Goal: Task Accomplishment & Management: Use online tool/utility

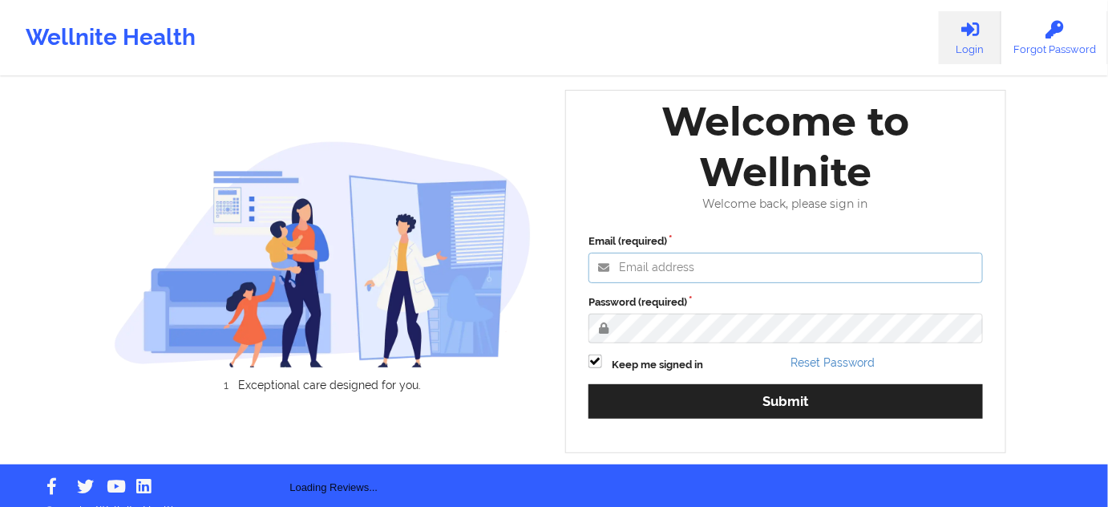
type input "[PERSON_NAME][EMAIL_ADDRESS][DOMAIN_NAME]"
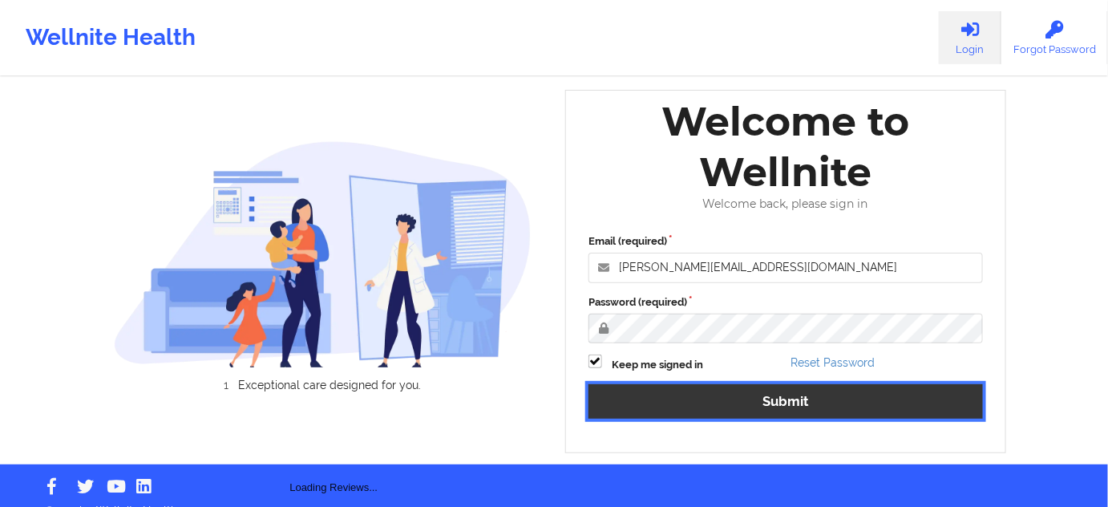
click at [718, 388] on button "Submit" at bounding box center [785, 401] width 394 height 34
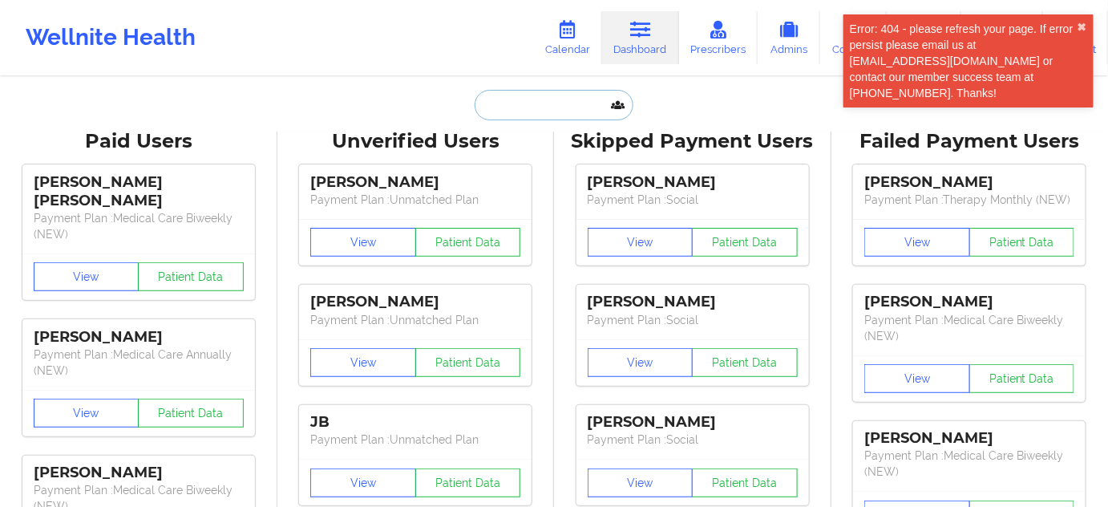
click at [555, 105] on input "text" at bounding box center [553, 105] width 159 height 30
click at [636, 49] on link "Dashboard" at bounding box center [640, 37] width 77 height 53
click at [547, 100] on input "text" at bounding box center [553, 105] width 159 height 30
paste input "[PERSON_NAME]"
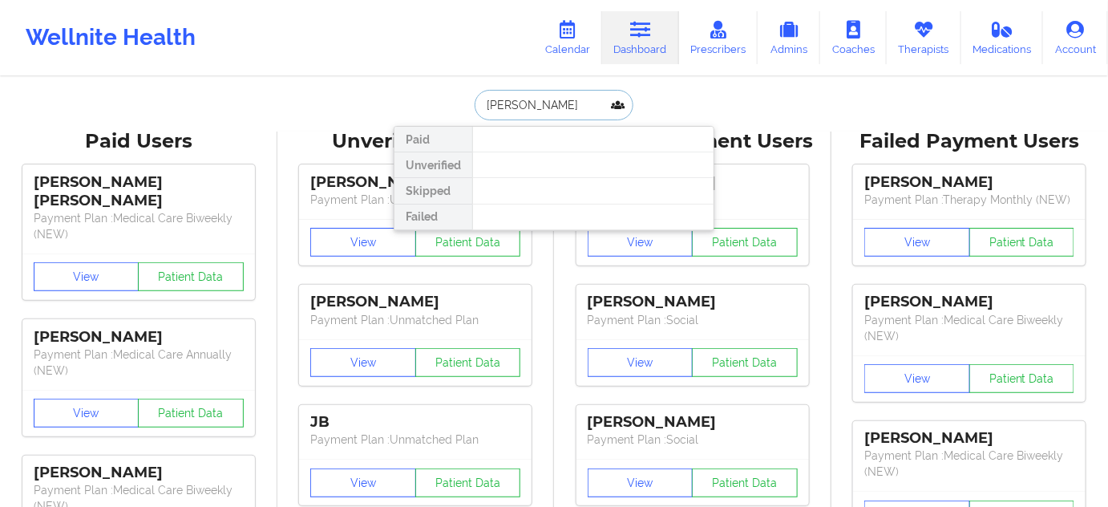
drag, startPoint x: 571, startPoint y: 106, endPoint x: 389, endPoint y: 121, distance: 183.4
paste input "[PERSON_NAME][EMAIL_ADDRESS][DOMAIN_NAME]"
click at [565, 102] on input "[EMAIL_ADDRESS][DOMAIN_NAME]" at bounding box center [553, 105] width 159 height 30
paste input "[PERSON_NAME]"
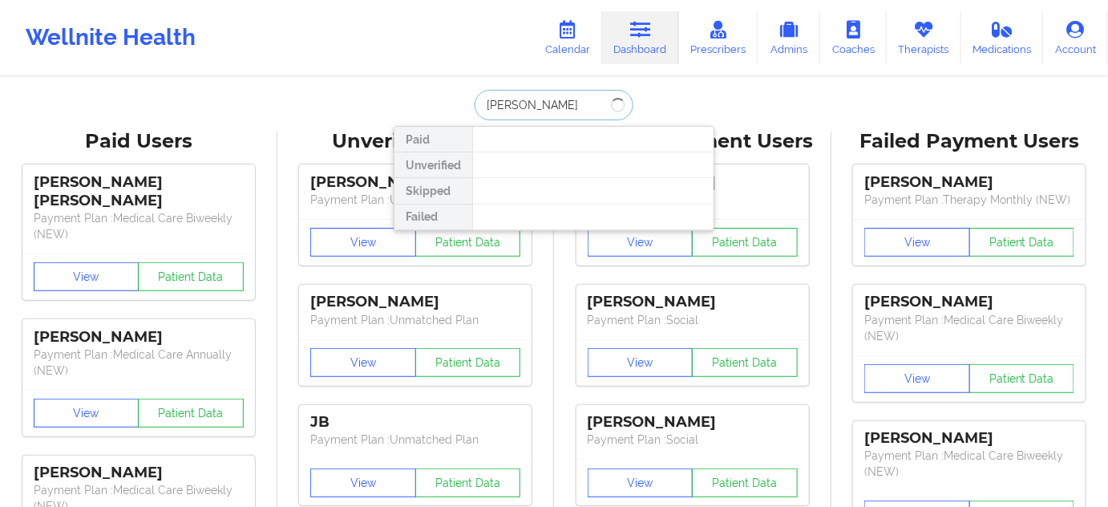
click at [520, 106] on input "[PERSON_NAME]" at bounding box center [553, 105] width 159 height 30
type input "[PERSON_NAME]"
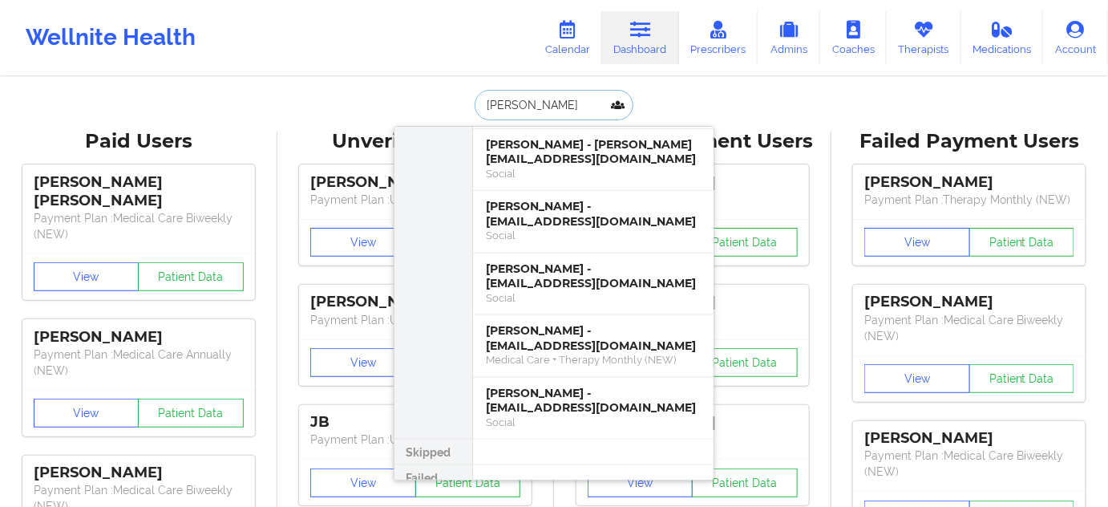
scroll to position [590, 0]
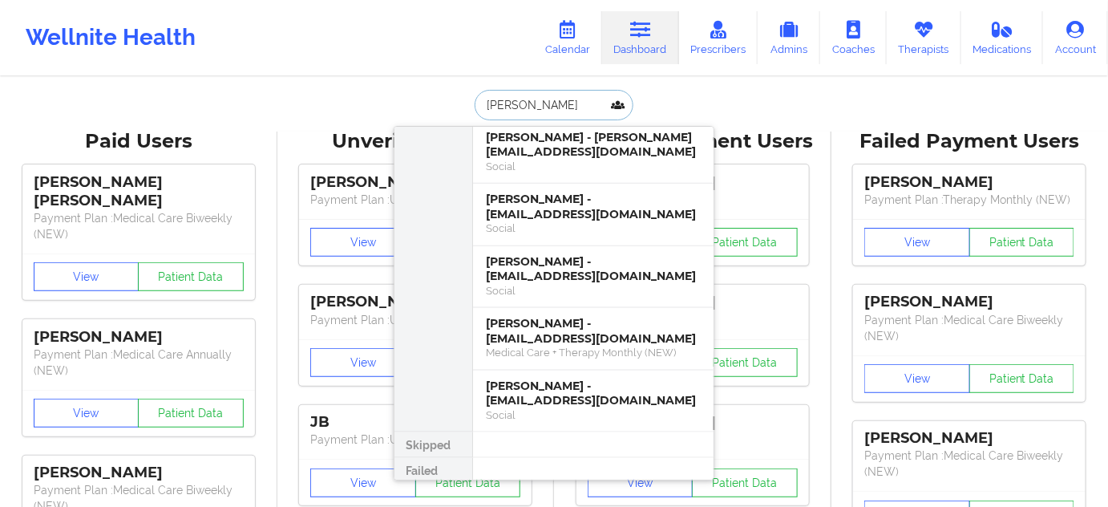
click at [532, 95] on input "[PERSON_NAME]" at bounding box center [553, 105] width 159 height 30
click at [531, 96] on input "[PERSON_NAME]" at bounding box center [553, 105] width 159 height 30
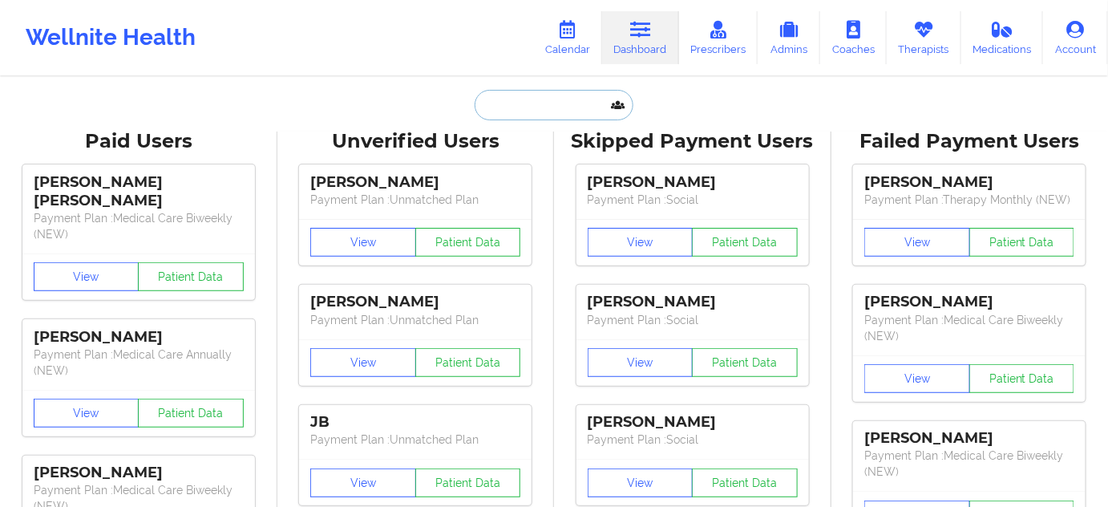
paste input "[PERSON_NAME][EMAIL_ADDRESS][PERSON_NAME][DOMAIN_NAME]"
type input "[PERSON_NAME][EMAIL_ADDRESS][PERSON_NAME][DOMAIN_NAME]"
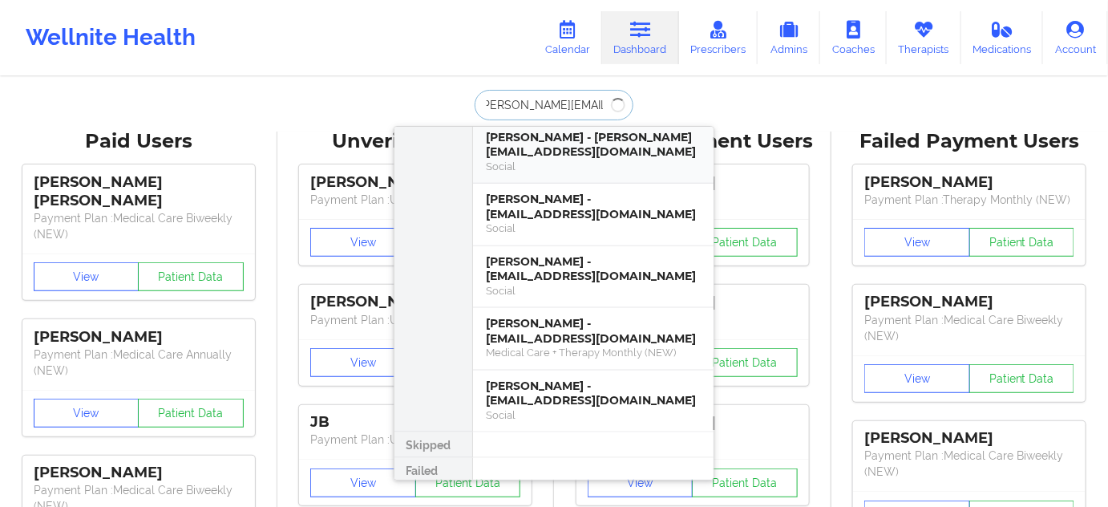
scroll to position [0, 0]
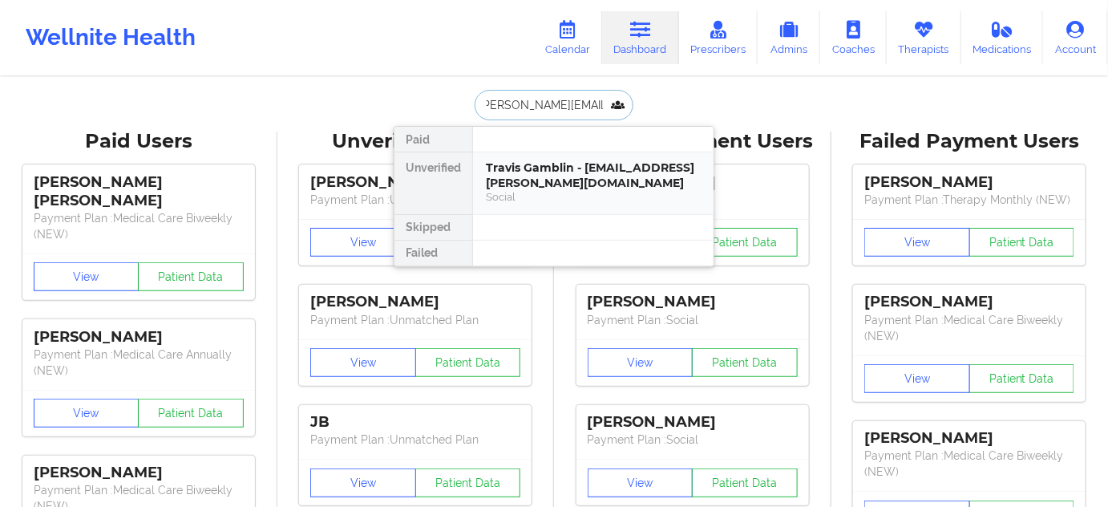
click at [596, 172] on div "Travis Gamblin - [EMAIL_ADDRESS][PERSON_NAME][DOMAIN_NAME]" at bounding box center [593, 175] width 215 height 30
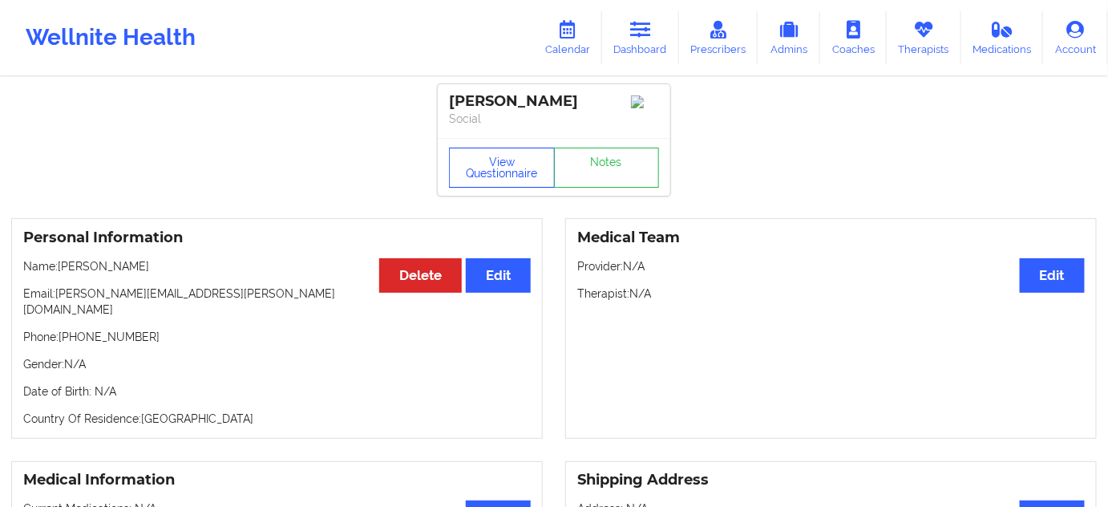
click at [469, 150] on div "View Questionnaire Notes" at bounding box center [554, 167] width 232 height 58
drag, startPoint x: 475, startPoint y: 159, endPoint x: 537, endPoint y: 204, distance: 76.3
click at [477, 163] on button "View Questionnaire" at bounding box center [502, 167] width 106 height 40
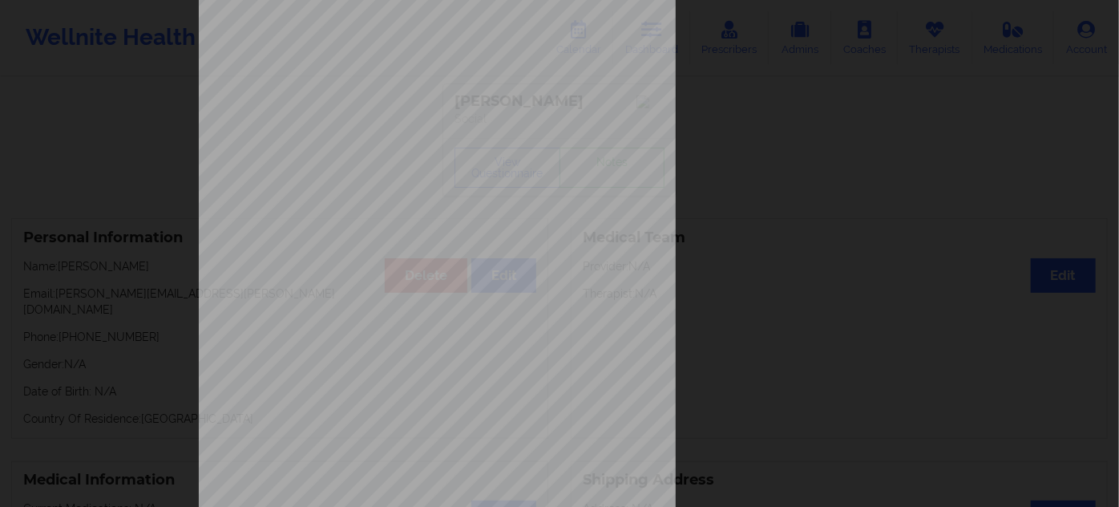
scroll to position [258, 0]
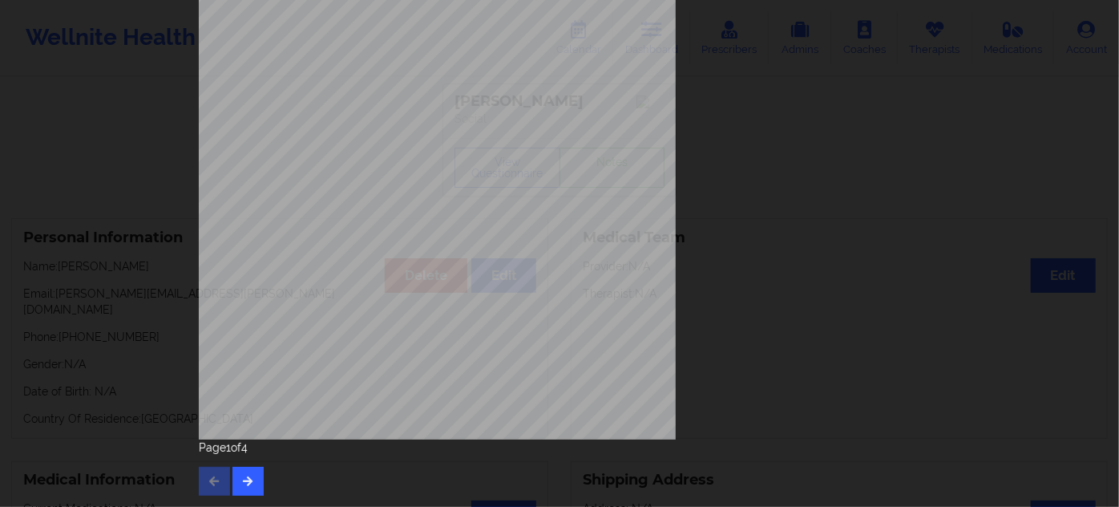
click at [268, 483] on div "Page 1 of 4" at bounding box center [559, 467] width 721 height 56
click at [251, 478] on button "button" at bounding box center [247, 480] width 31 height 29
click at [241, 485] on icon "button" at bounding box center [248, 480] width 14 height 10
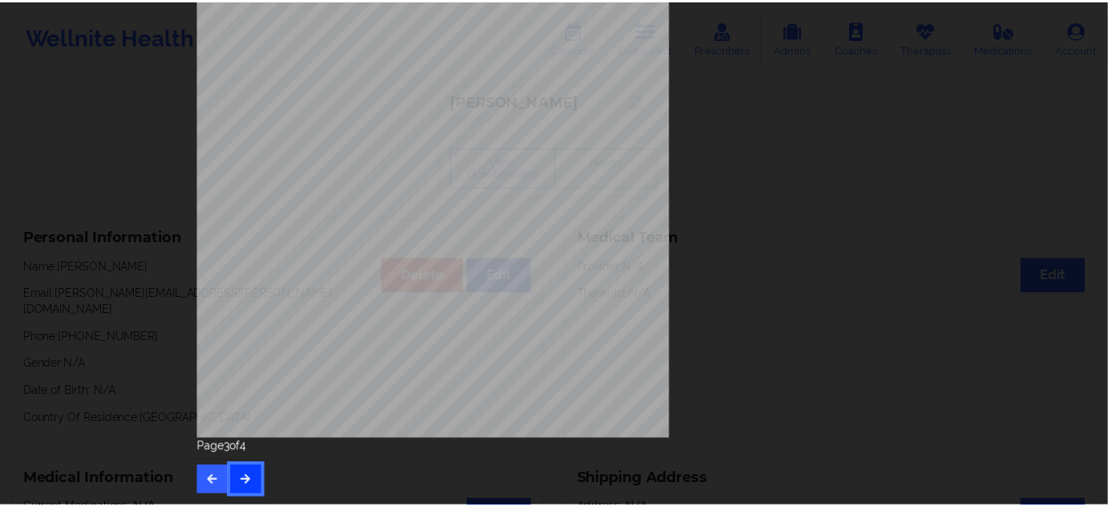
scroll to position [0, 0]
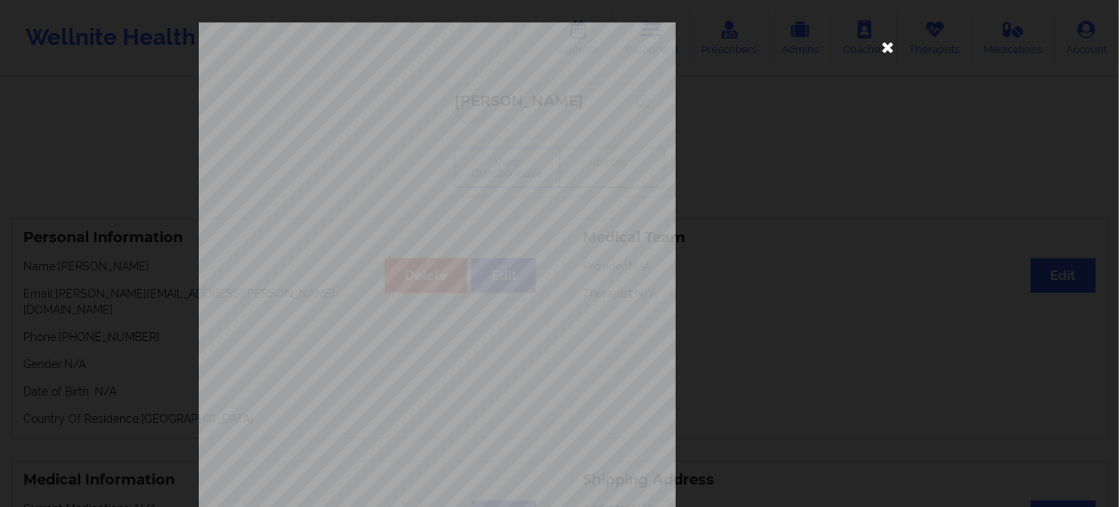
click at [884, 50] on icon at bounding box center [888, 47] width 26 height 26
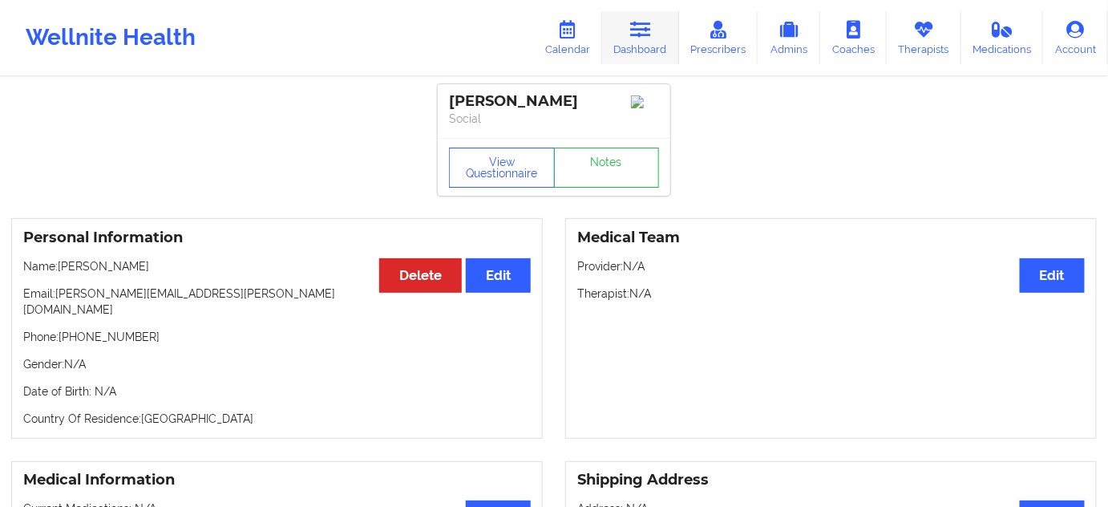
click at [663, 42] on link "Dashboard" at bounding box center [640, 37] width 77 height 53
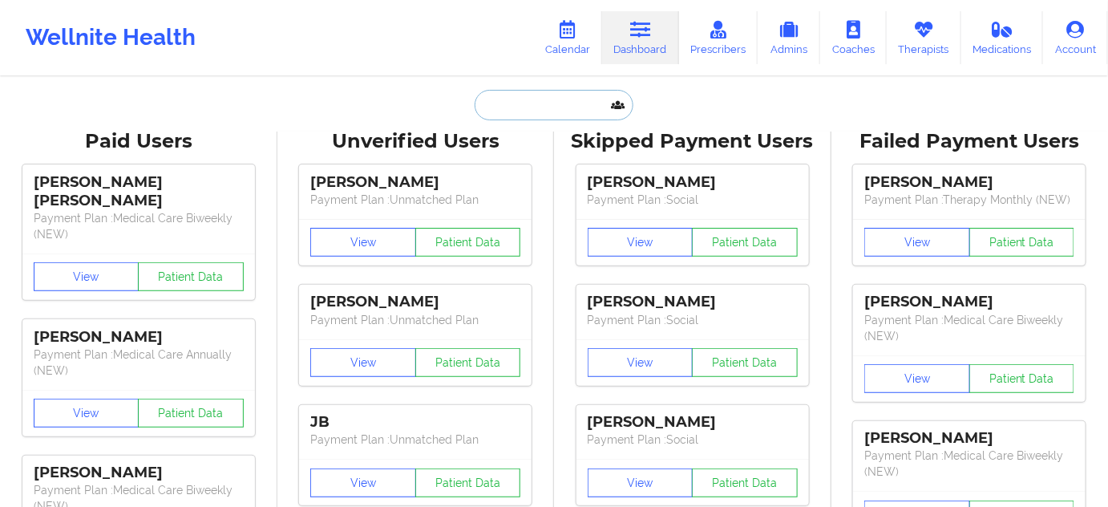
click at [528, 108] on input "text" at bounding box center [553, 105] width 159 height 30
paste input "[EMAIL_ADDRESS][DOMAIN_NAME]"
type input "[EMAIL_ADDRESS][DOMAIN_NAME]"
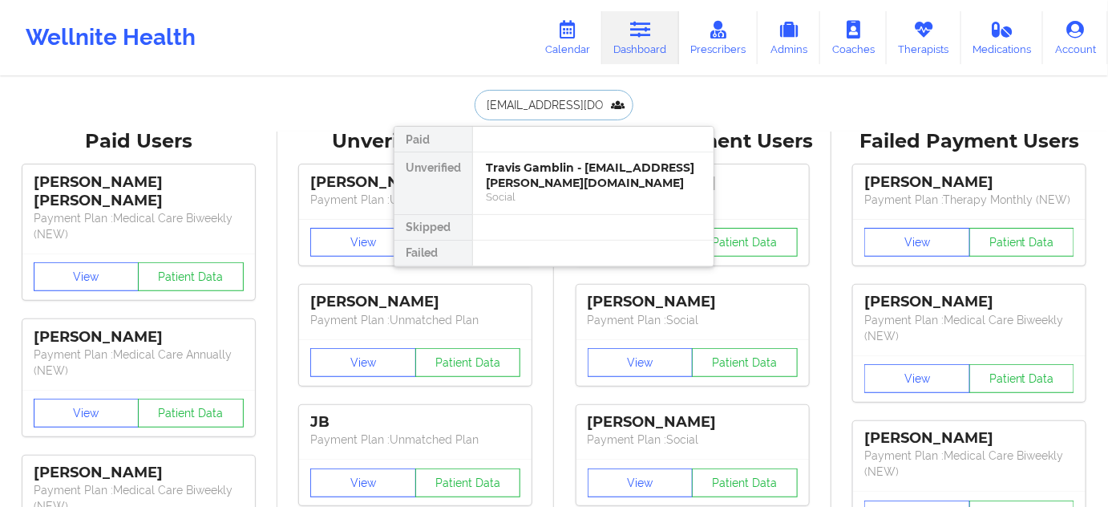
scroll to position [0, 17]
click at [575, 164] on div "[PERSON_NAME] - [EMAIL_ADDRESS][DOMAIN_NAME]" at bounding box center [593, 175] width 215 height 30
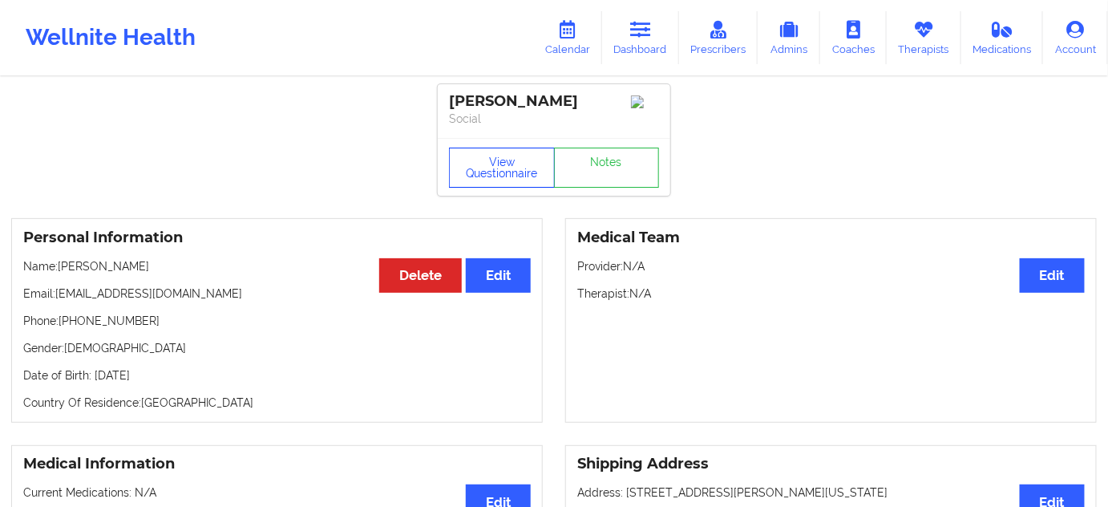
click at [480, 188] on button "View Questionnaire" at bounding box center [502, 167] width 106 height 40
click at [482, 170] on div "View Questionnaire Notes" at bounding box center [554, 167] width 210 height 40
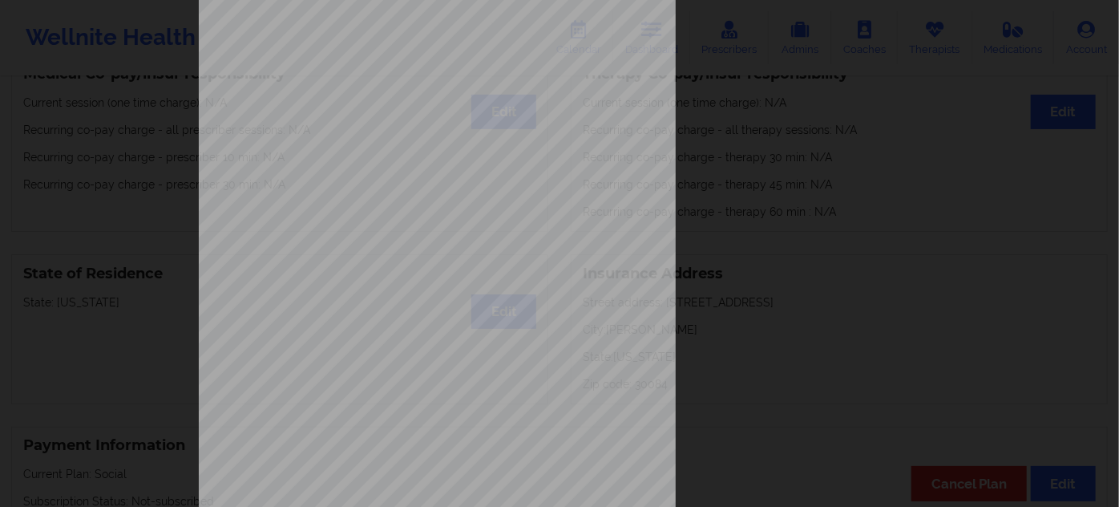
scroll to position [258, 0]
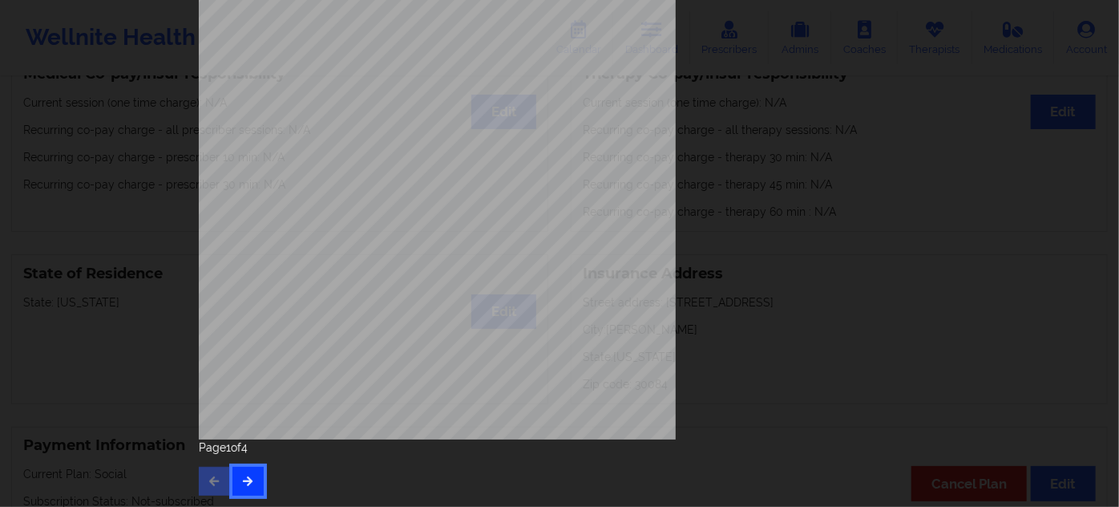
click at [252, 490] on button "button" at bounding box center [247, 480] width 31 height 29
click at [244, 491] on button "button" at bounding box center [247, 480] width 31 height 29
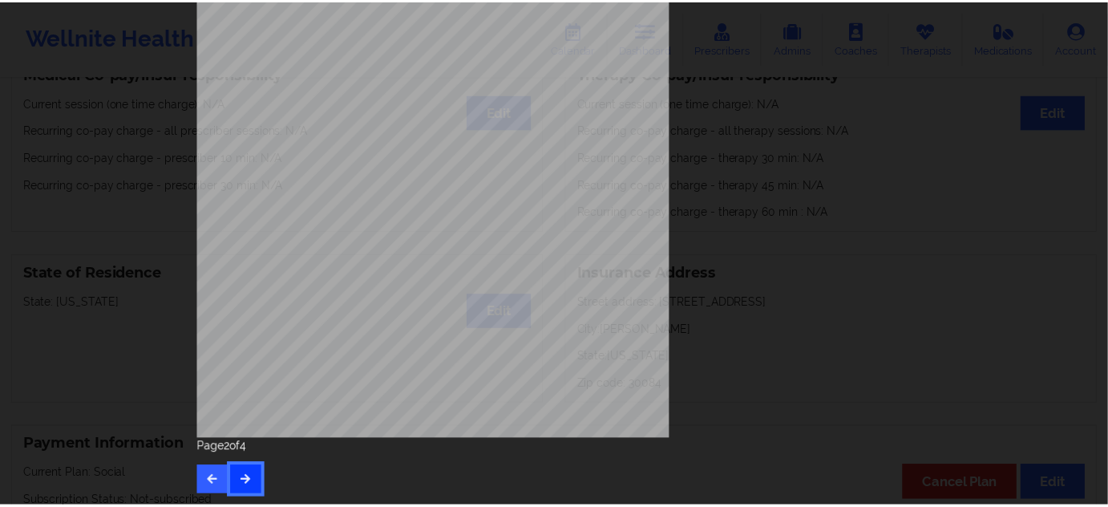
scroll to position [0, 0]
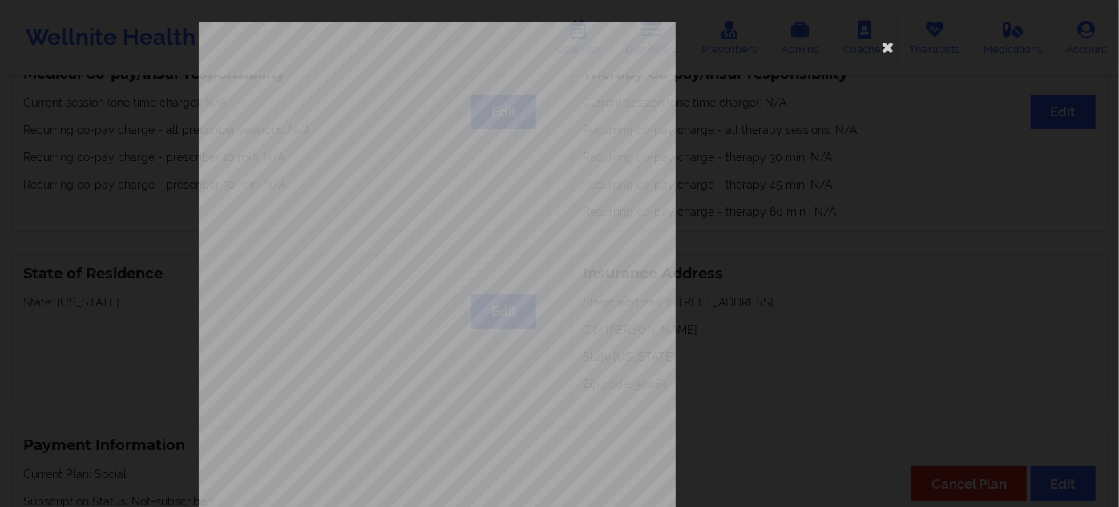
click at [385, 123] on span "T8G583W23967" at bounding box center [391, 123] width 53 height 7
copy span "T8G583W23967"
drag, startPoint x: 886, startPoint y: 49, endPoint x: 857, endPoint y: 49, distance: 29.7
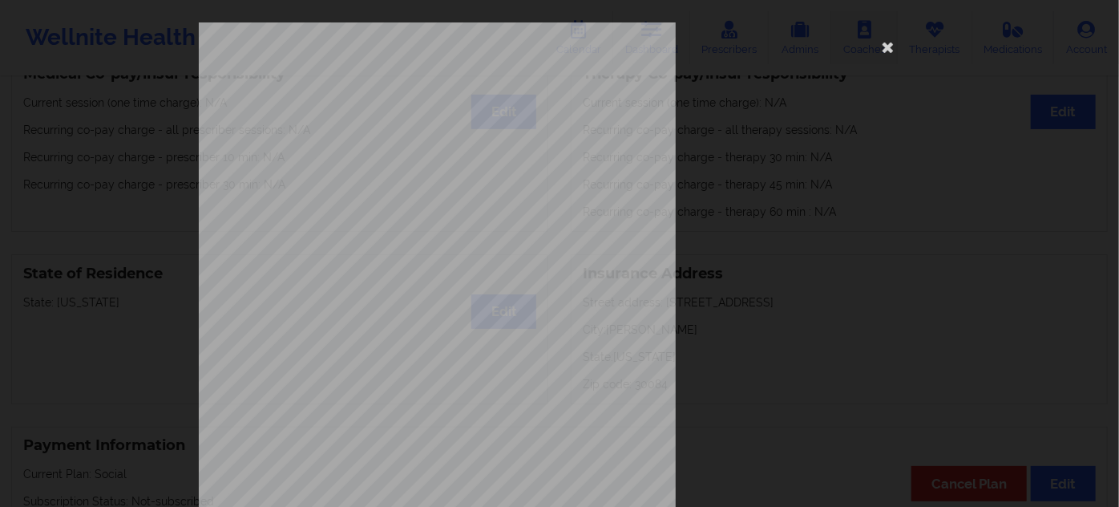
click at [885, 49] on icon at bounding box center [888, 47] width 26 height 26
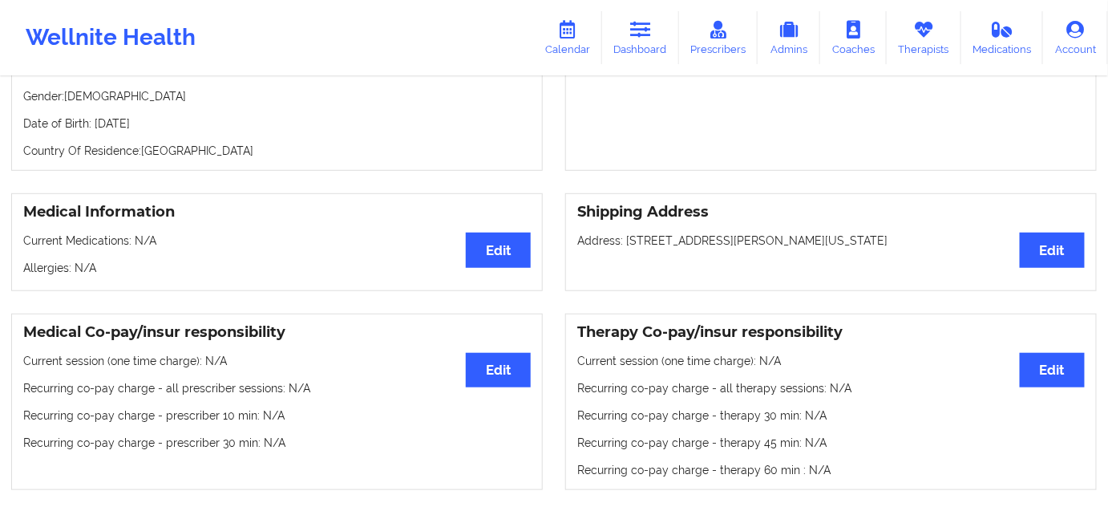
scroll to position [218, 0]
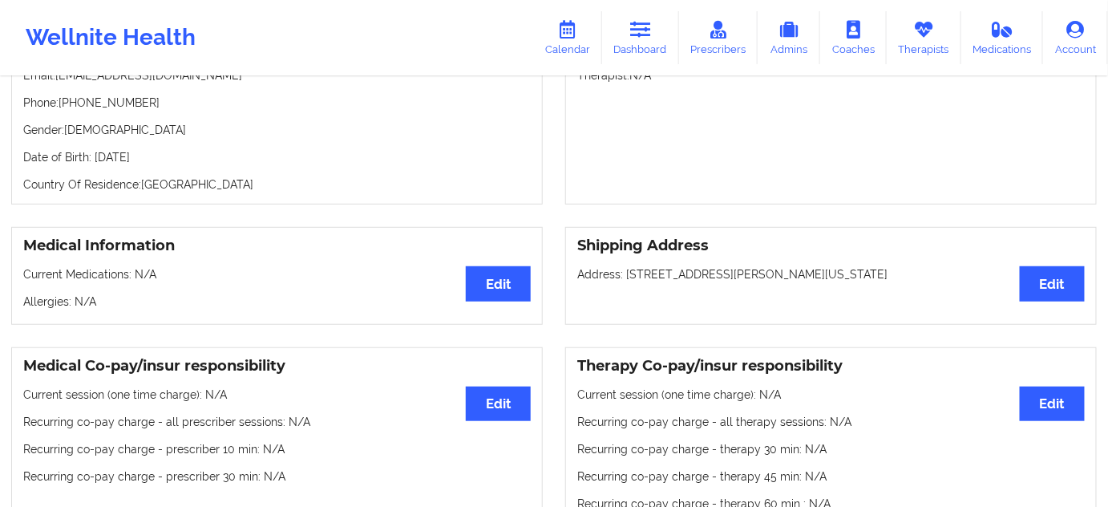
click at [196, 151] on div "Personal Information Edit Delete Name: [PERSON_NAME] Email: [EMAIL_ADDRESS][DOM…" at bounding box center [276, 102] width 531 height 204
click at [217, 189] on p "Country Of Residence: [DEMOGRAPHIC_DATA]" at bounding box center [276, 184] width 507 height 16
click at [203, 165] on p "Date of Birth: [DEMOGRAPHIC_DATA]" at bounding box center [276, 157] width 507 height 16
click at [203, 162] on p "Date of Birth: [DEMOGRAPHIC_DATA]" at bounding box center [276, 157] width 507 height 16
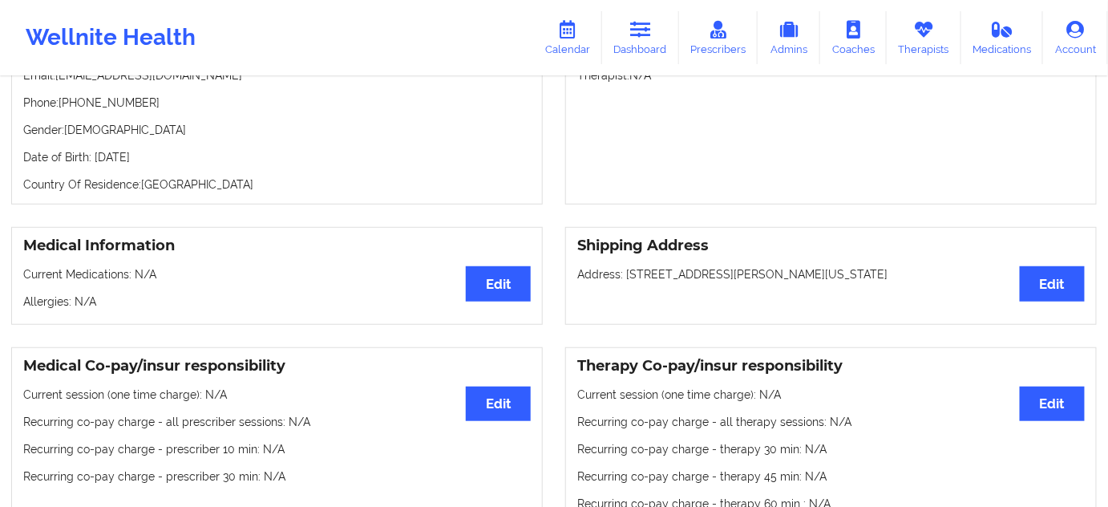
click at [204, 158] on p "Date of Birth: [DEMOGRAPHIC_DATA]" at bounding box center [276, 157] width 507 height 16
copy p "1999"
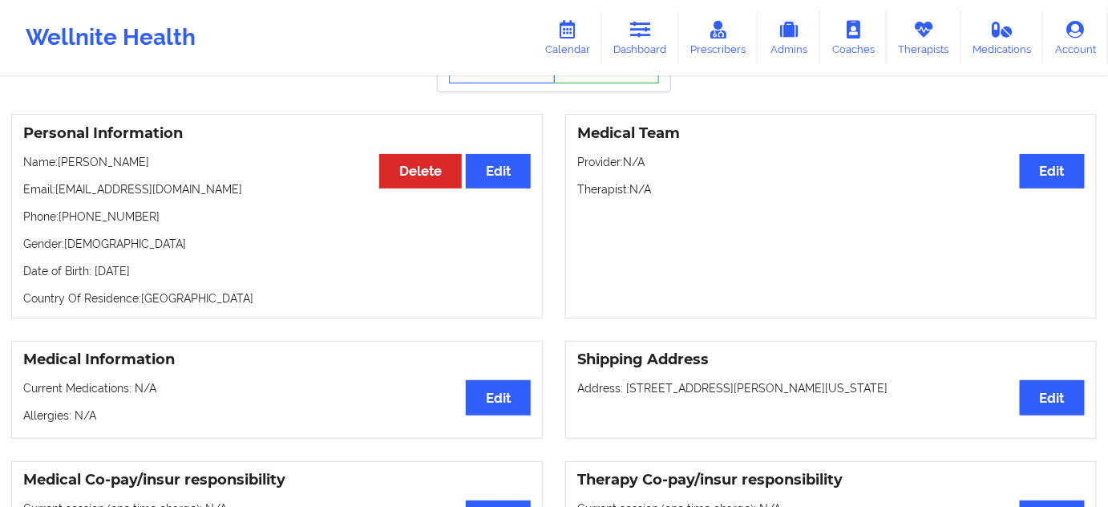
scroll to position [72, 0]
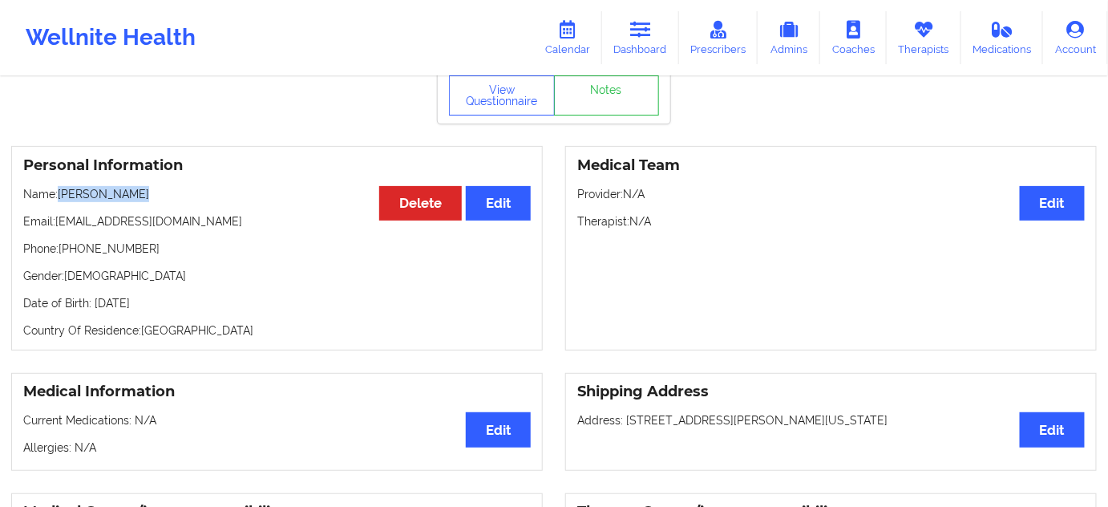
drag, startPoint x: 141, startPoint y: 189, endPoint x: 116, endPoint y: 200, distance: 27.3
click at [60, 188] on div "Personal Information Edit Delete Name: [PERSON_NAME] Email: [EMAIL_ADDRESS][DOM…" at bounding box center [276, 248] width 531 height 204
copy p "[PERSON_NAME]"
click at [646, 47] on link "Dashboard" at bounding box center [640, 37] width 77 height 53
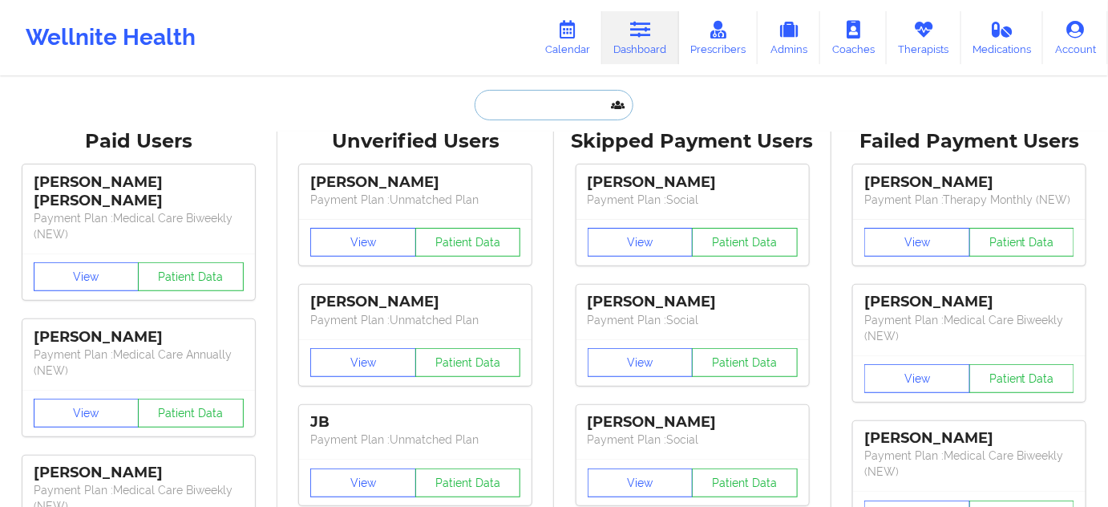
click at [551, 98] on input "text" at bounding box center [553, 105] width 159 height 30
paste input "[EMAIL_ADDRESS][PERSON_NAME][DOMAIN_NAME]"
type input "[EMAIL_ADDRESS][PERSON_NAME][DOMAIN_NAME]"
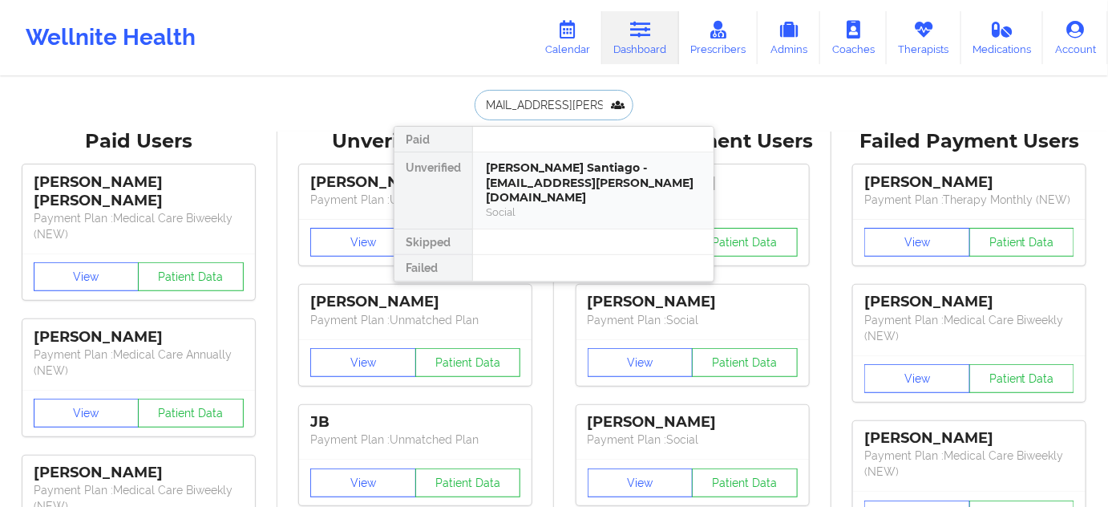
click at [598, 205] on div "Social" at bounding box center [593, 212] width 215 height 14
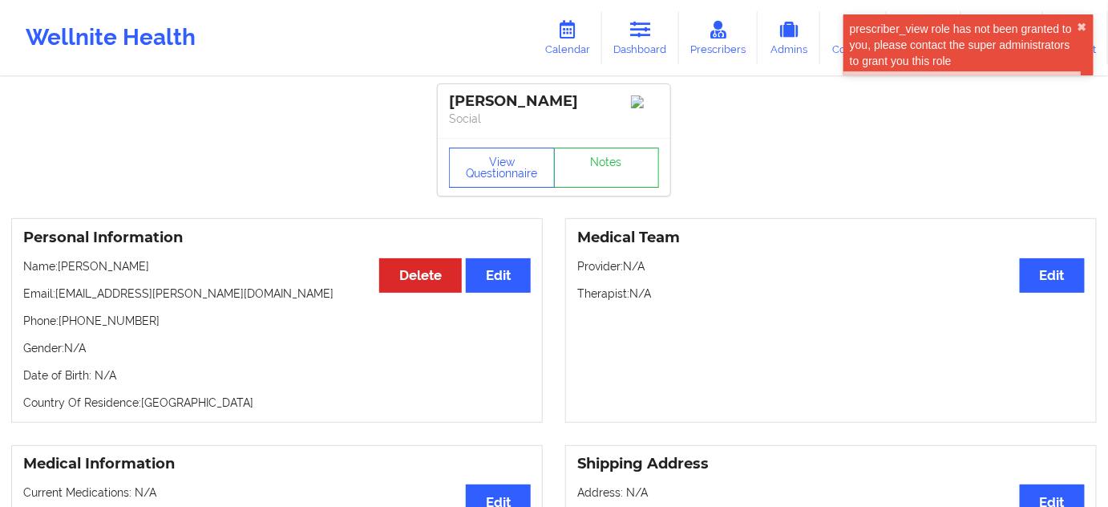
click at [506, 157] on div "[PERSON_NAME] Social View Questionnaire Notes" at bounding box center [554, 139] width 232 height 111
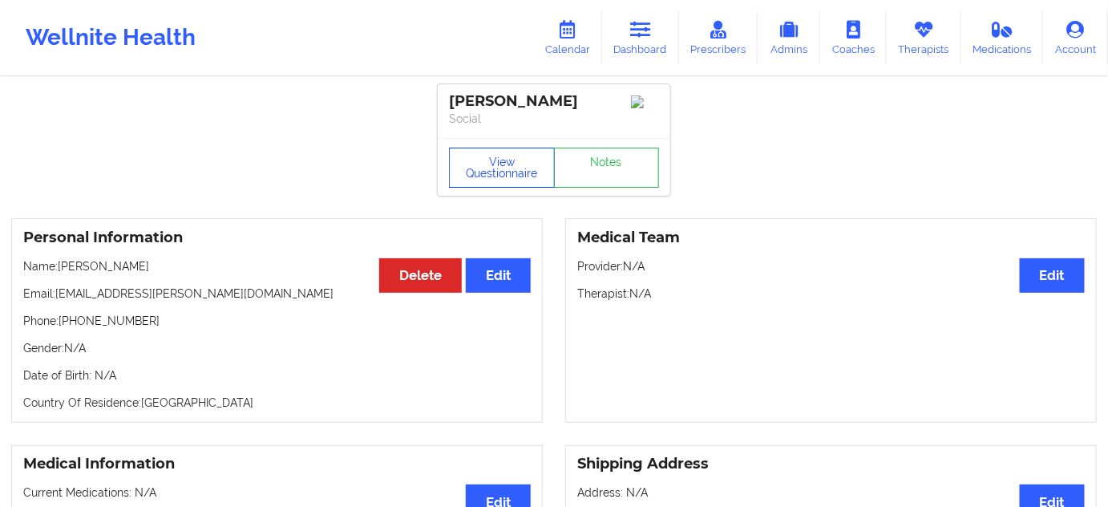
click at [500, 188] on button "View Questionnaire" at bounding box center [502, 167] width 106 height 40
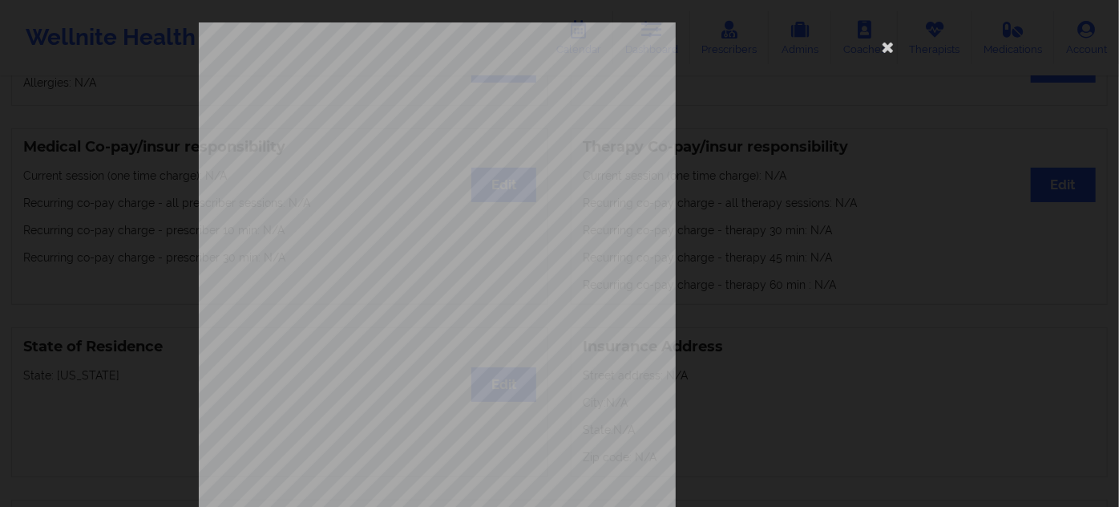
scroll to position [258, 0]
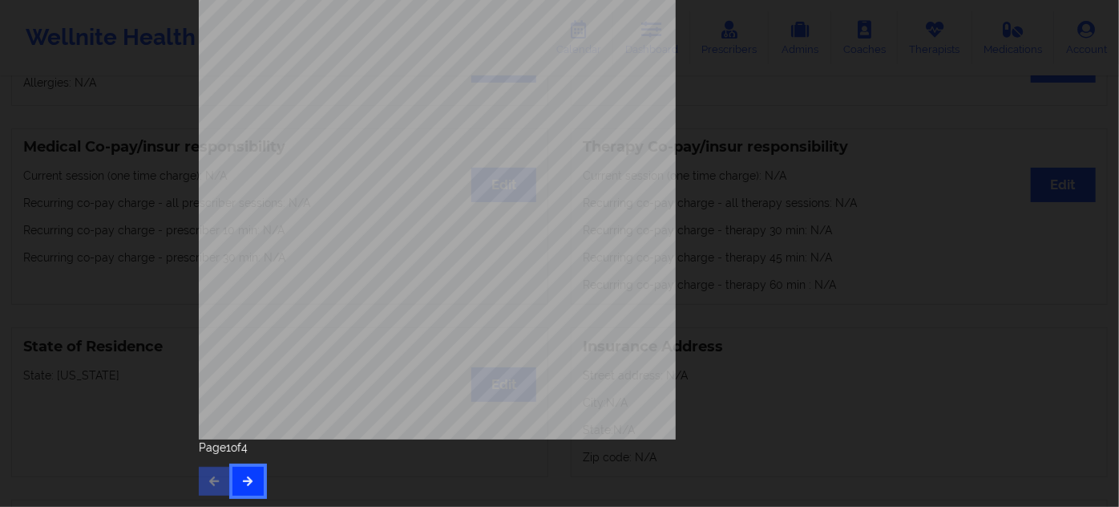
click at [236, 478] on button "button" at bounding box center [247, 480] width 31 height 29
click at [251, 484] on button "button" at bounding box center [247, 480] width 31 height 29
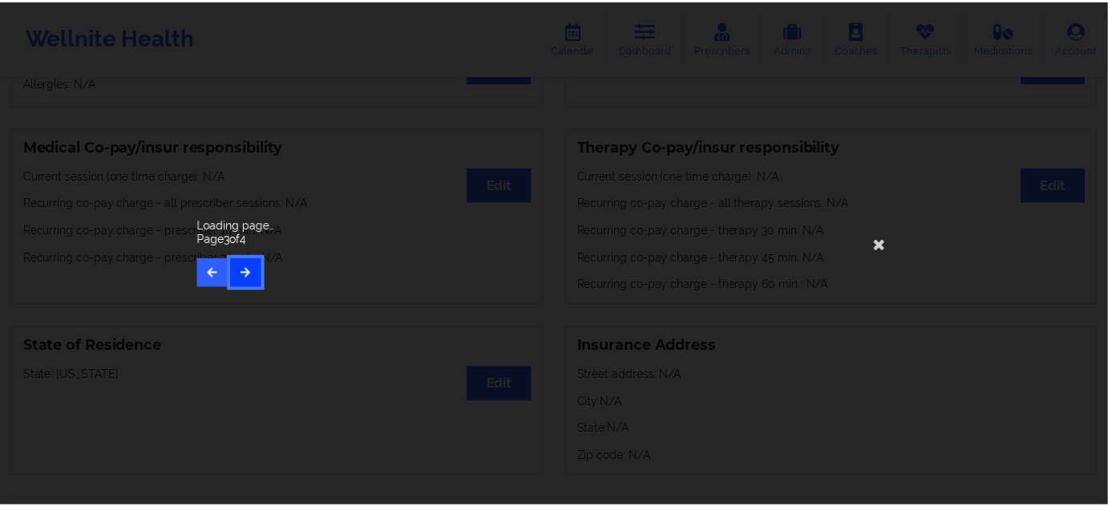
scroll to position [0, 0]
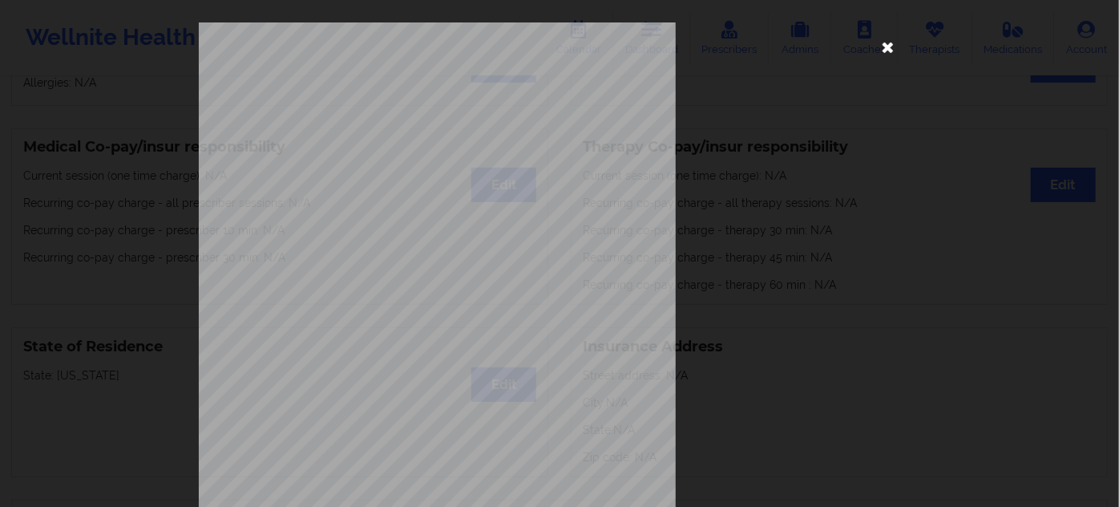
click at [880, 49] on icon at bounding box center [888, 47] width 26 height 26
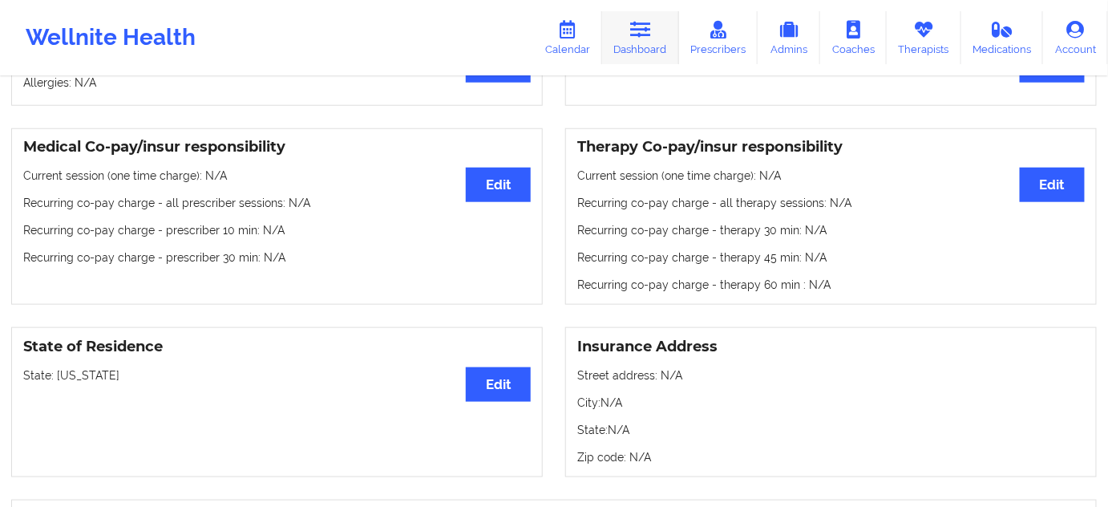
drag, startPoint x: 635, startPoint y: 38, endPoint x: 622, endPoint y: 61, distance: 25.8
click at [636, 38] on link "Dashboard" at bounding box center [640, 37] width 77 height 53
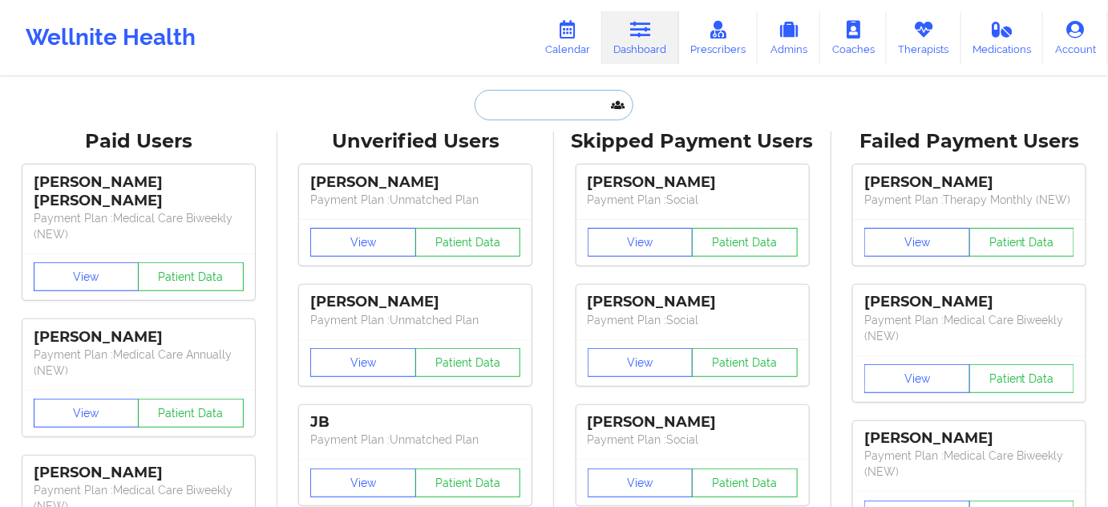
click at [543, 97] on input "text" at bounding box center [553, 105] width 159 height 30
paste input "[EMAIL_ADDRESS][DOMAIN_NAME]"
type input "[EMAIL_ADDRESS][DOMAIN_NAME]"
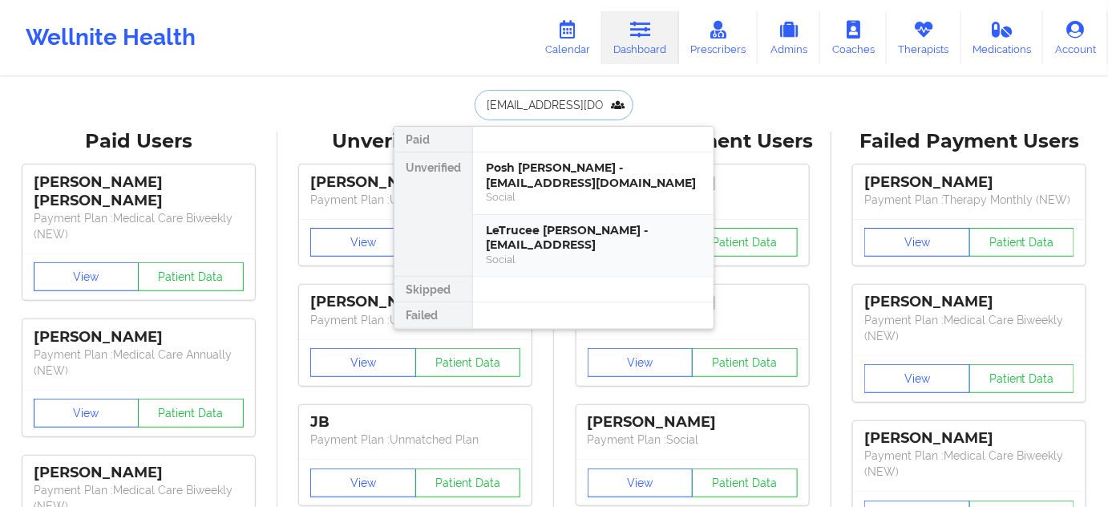
click at [563, 224] on div "LeTrucee [PERSON_NAME] - [EMAIL_ADDRESS]" at bounding box center [593, 238] width 215 height 30
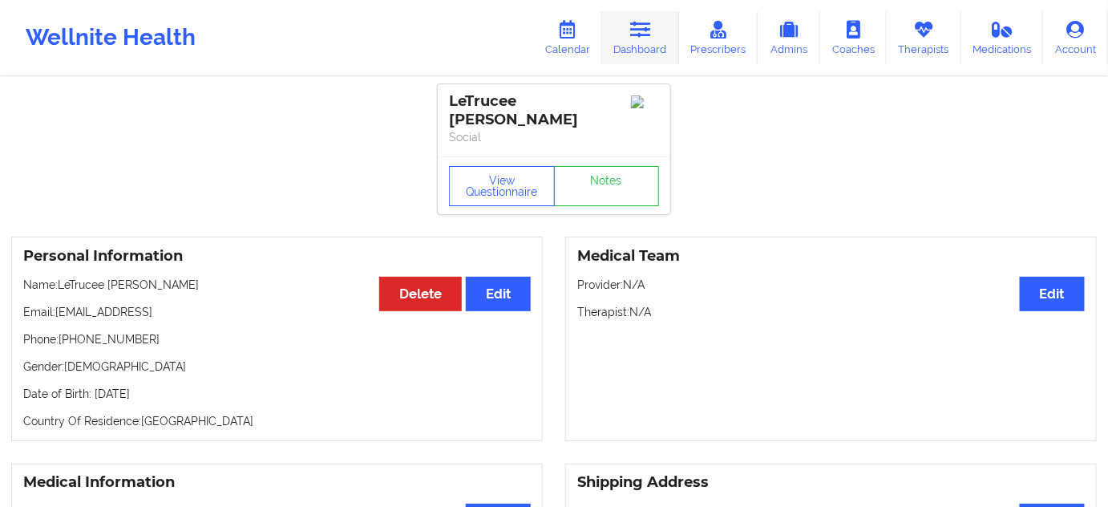
click at [649, 27] on icon at bounding box center [640, 30] width 21 height 18
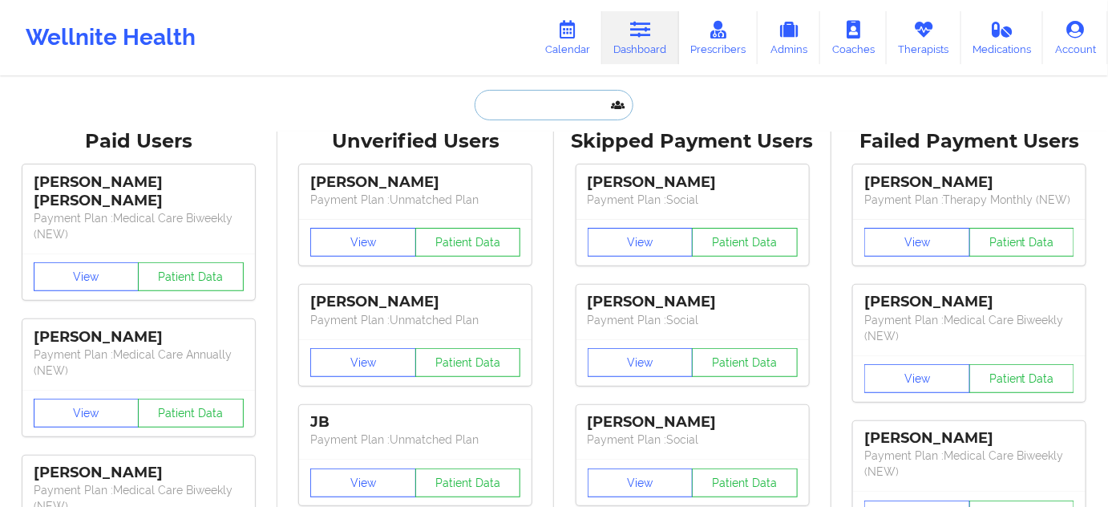
click at [566, 107] on input "text" at bounding box center [553, 105] width 159 height 30
paste input "[EMAIL_ADDRESS][DOMAIN_NAME]"
type input "[EMAIL_ADDRESS][DOMAIN_NAME]"
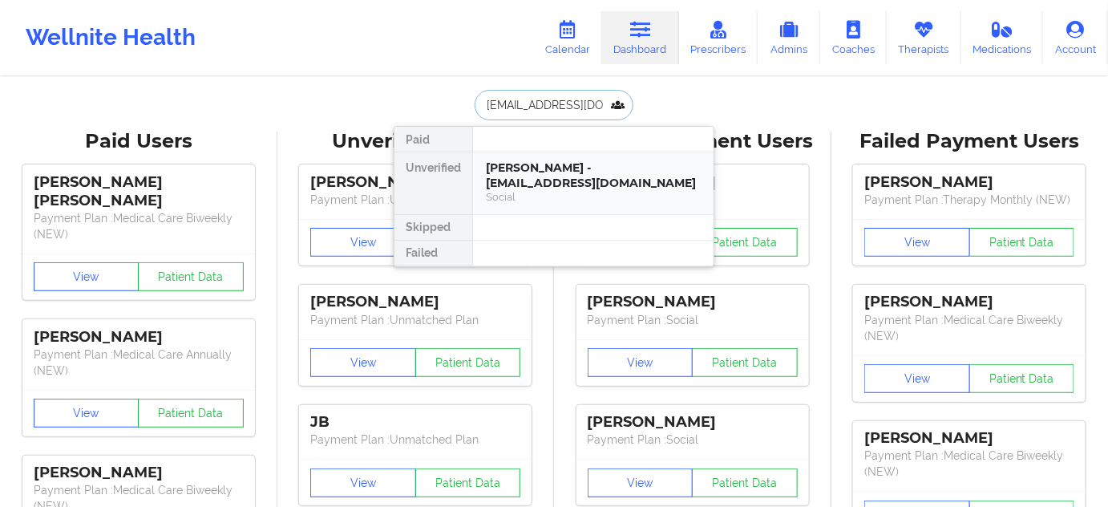
click at [561, 170] on div "[PERSON_NAME] - [EMAIL_ADDRESS][DOMAIN_NAME]" at bounding box center [593, 175] width 215 height 30
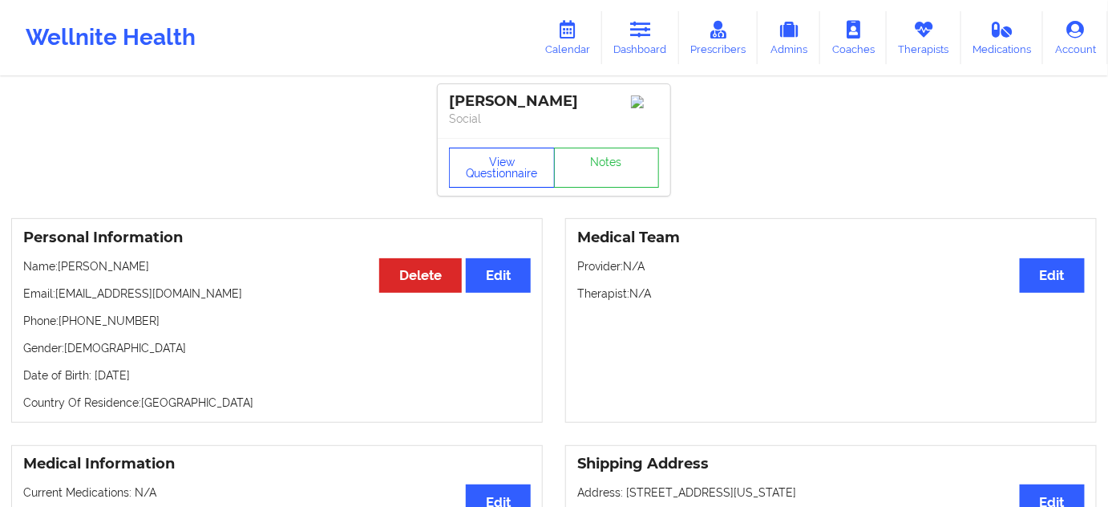
click at [494, 181] on button "View Questionnaire" at bounding box center [502, 167] width 106 height 40
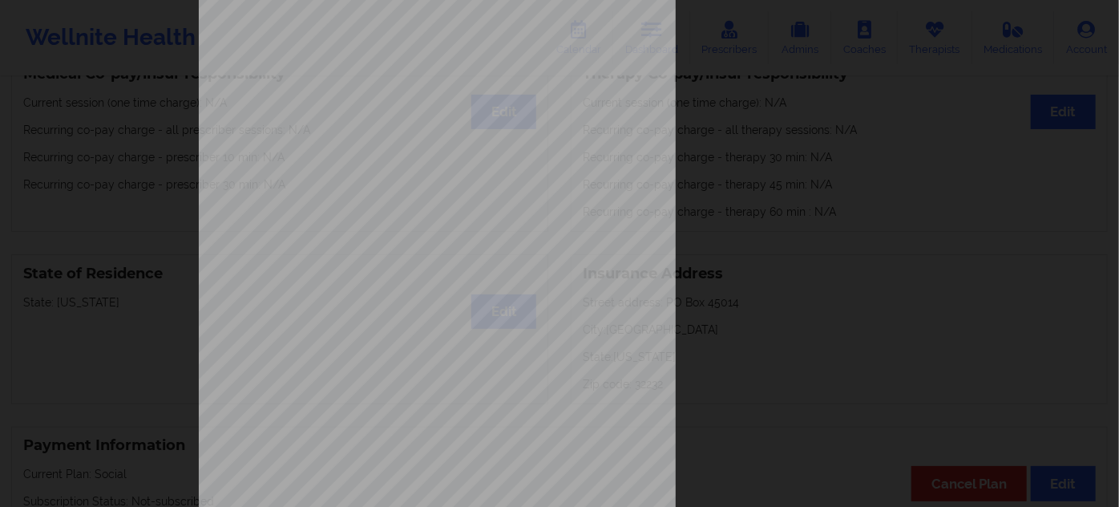
scroll to position [258, 0]
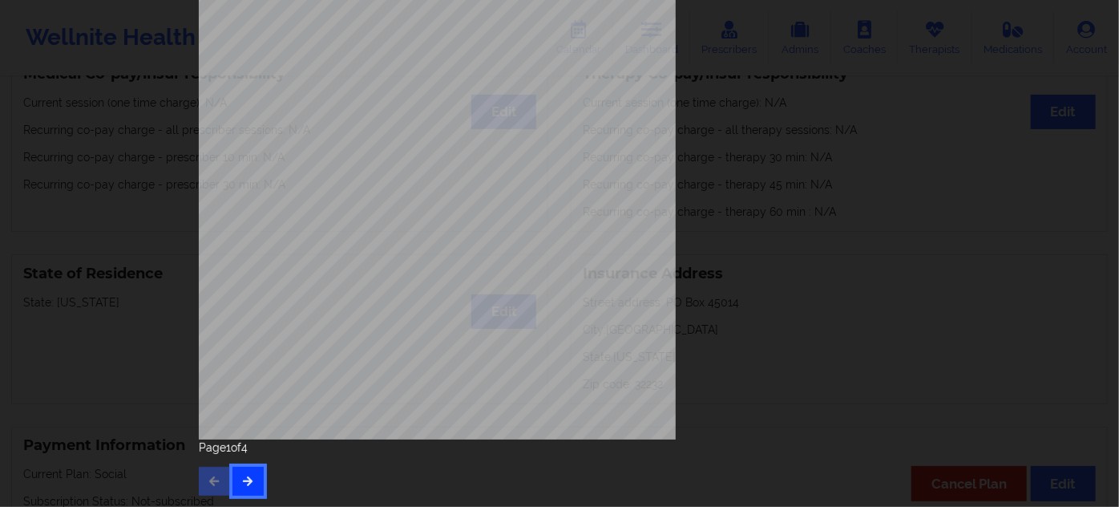
click at [241, 480] on icon "button" at bounding box center [248, 480] width 14 height 10
click at [241, 481] on icon "button" at bounding box center [248, 480] width 14 height 10
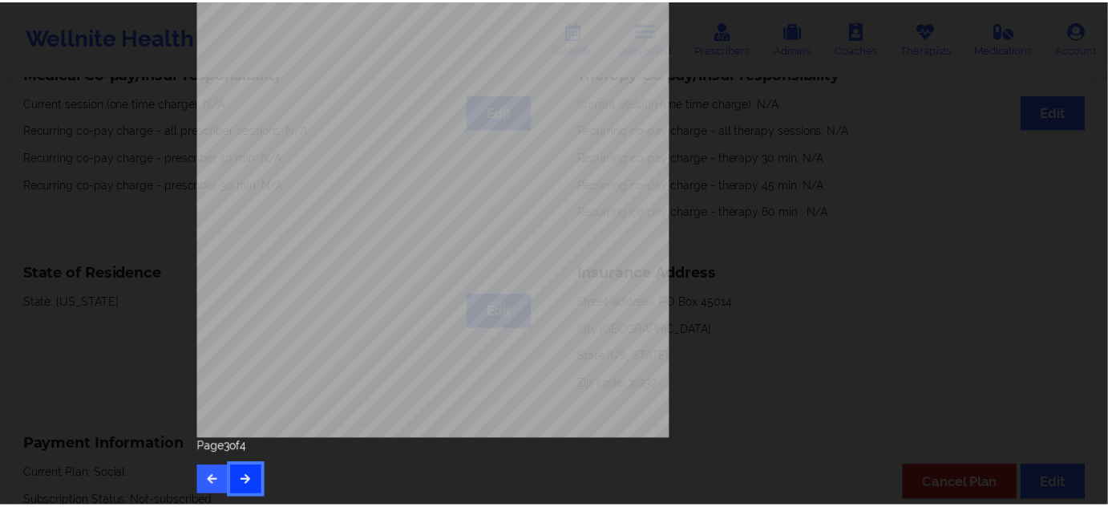
scroll to position [0, 0]
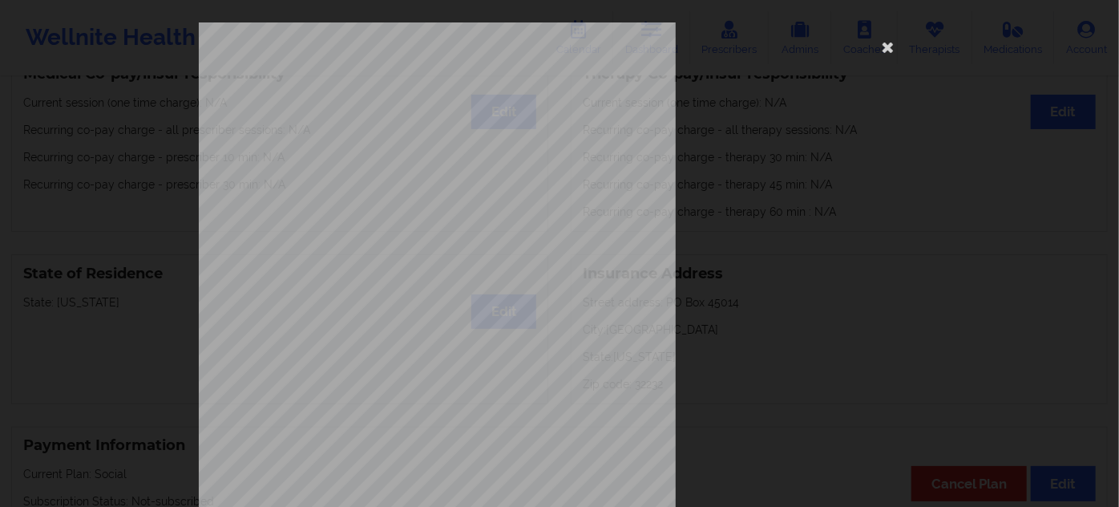
click at [395, 126] on span "THTH47345951" at bounding box center [390, 123] width 51 height 7
click at [396, 127] on span "THTH47345951" at bounding box center [390, 123] width 51 height 7
copy span "THTH47345951"
click at [878, 50] on icon at bounding box center [888, 47] width 26 height 26
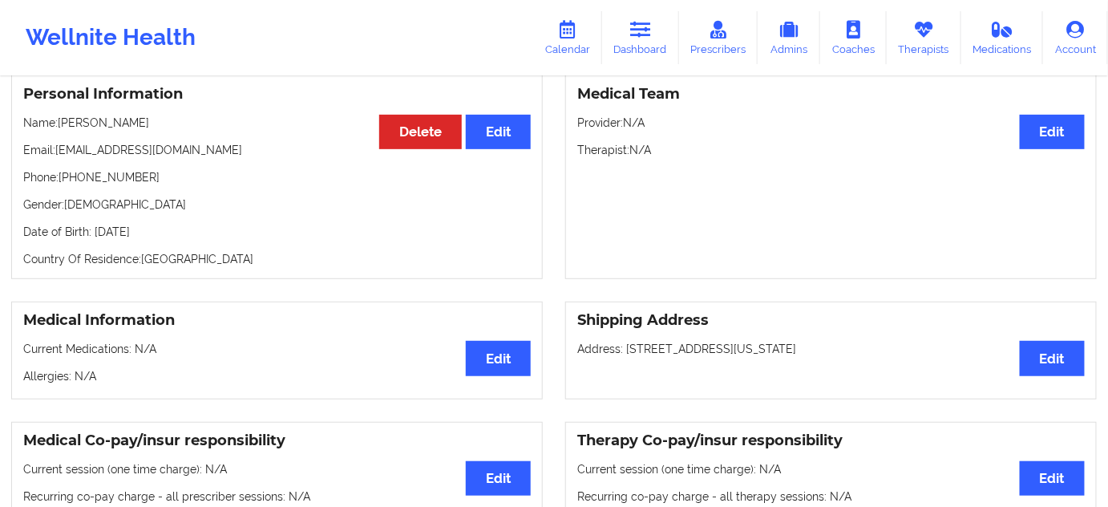
scroll to position [145, 0]
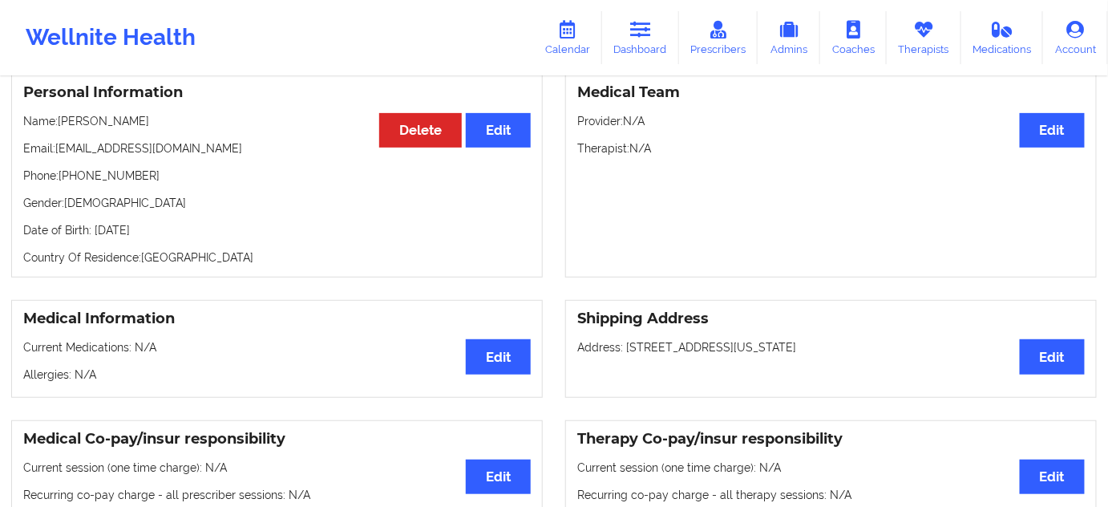
click at [186, 236] on p "Date of Birth: [DEMOGRAPHIC_DATA]" at bounding box center [276, 230] width 507 height 16
copy p "1994"
drag, startPoint x: 132, startPoint y: 121, endPoint x: 61, endPoint y: 112, distance: 71.9
click at [61, 112] on div "Personal Information Edit Delete Name: [PERSON_NAME] Email: [EMAIL_ADDRESS][DOM…" at bounding box center [276, 175] width 531 height 204
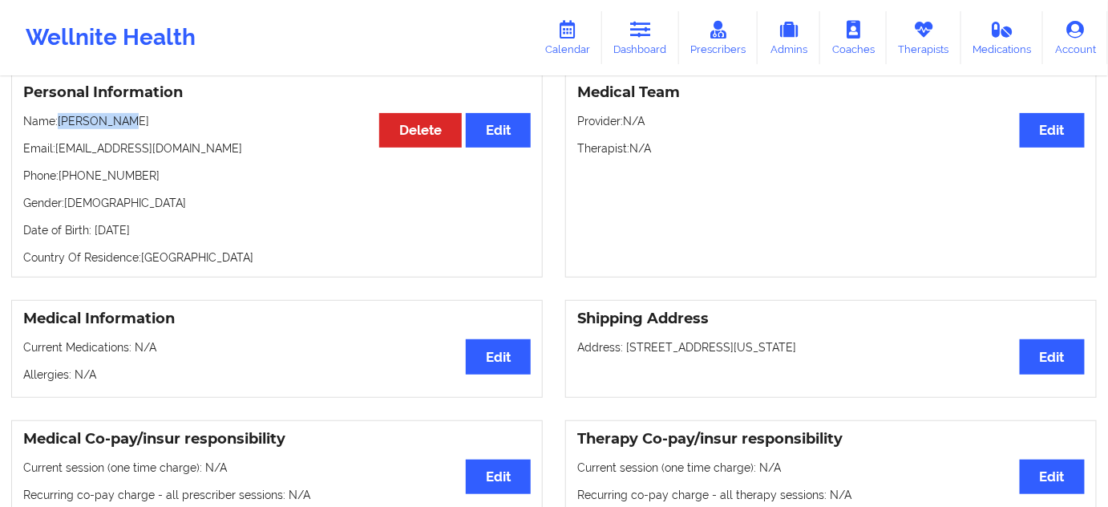
copy p "[PERSON_NAME]"
